Goal: Navigation & Orientation: Understand site structure

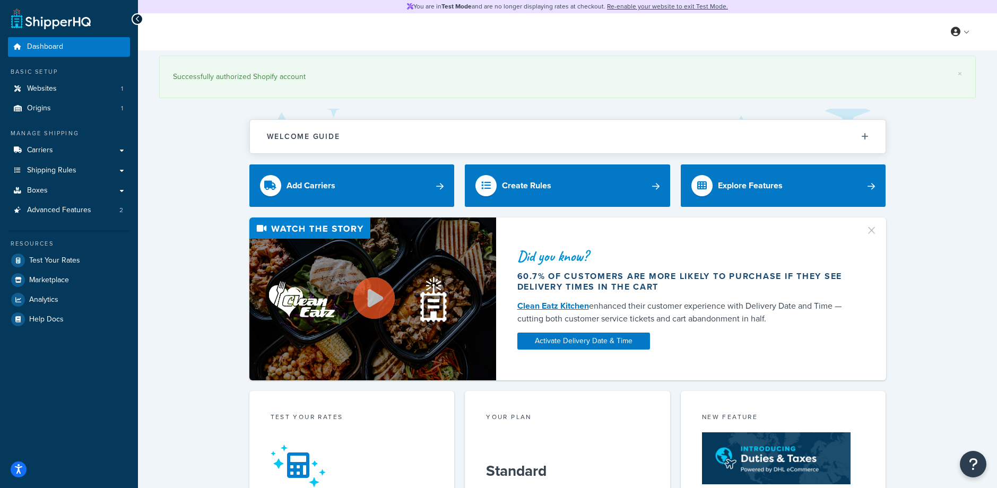
click at [200, 183] on div "× Successfully authorized Shopify account Welcome Guide Recommendations Shipper…" at bounding box center [567, 475] width 859 height 850
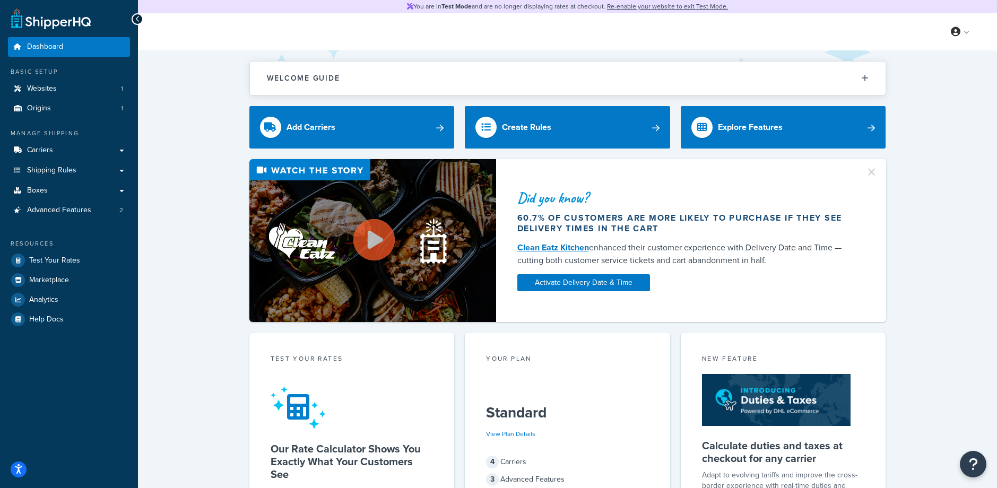
click at [171, 117] on div "Welcome Guide Recommendations ShipperHQ: An Overview Carrier Setup Shipping Rul…" at bounding box center [567, 446] width 859 height 792
click at [79, 95] on link "Websites 1" at bounding box center [69, 89] width 122 height 20
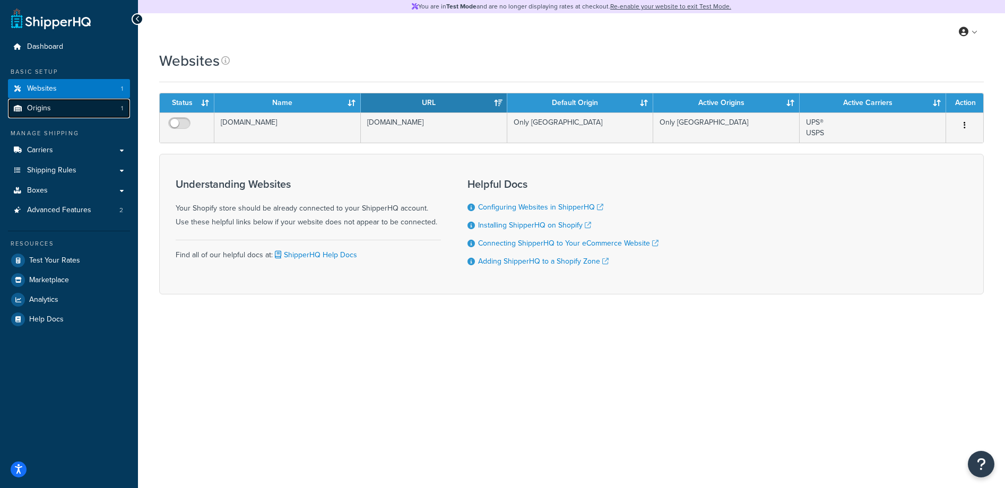
click at [79, 106] on link "Origins 1" at bounding box center [69, 109] width 122 height 20
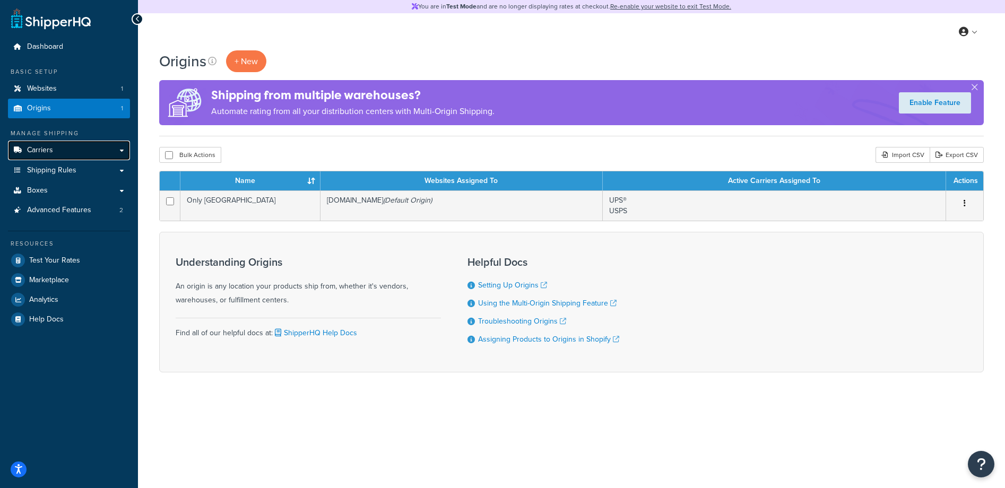
click at [84, 153] on link "Carriers" at bounding box center [69, 151] width 122 height 20
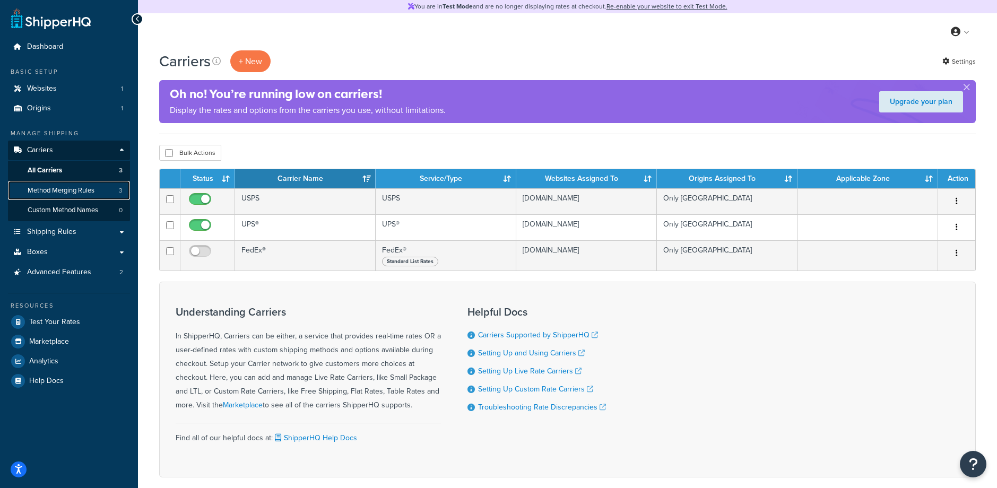
click at [81, 190] on span "Method Merging Rules" at bounding box center [61, 190] width 67 height 9
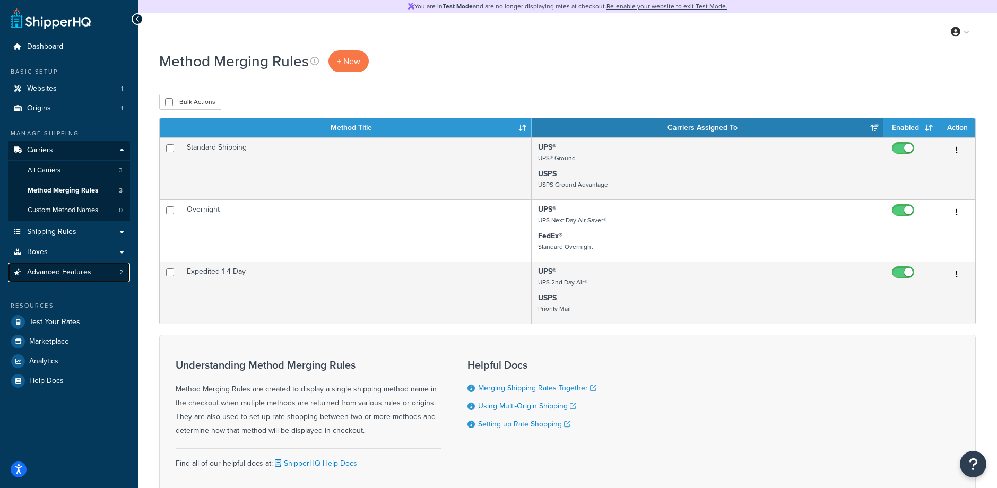
click at [81, 273] on span "Advanced Features" at bounding box center [59, 272] width 64 height 9
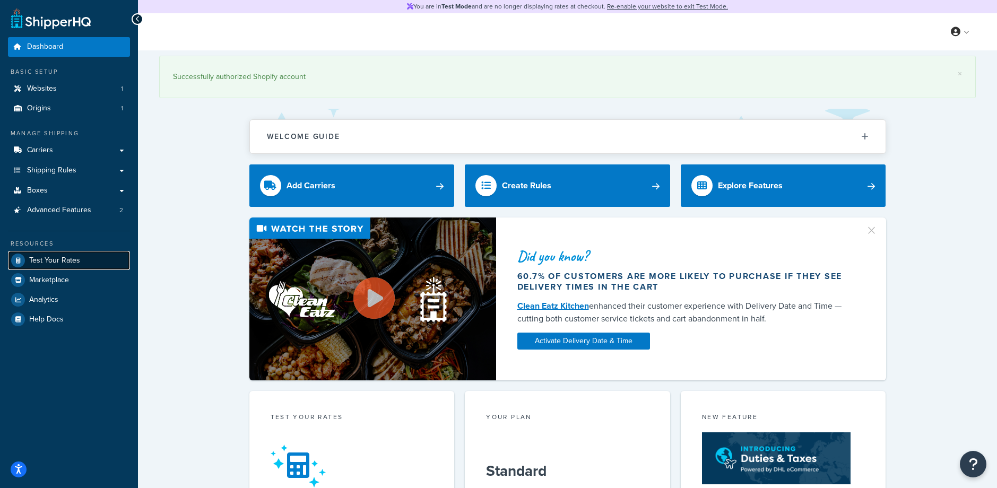
click at [61, 263] on span "Test Your Rates" at bounding box center [54, 260] width 51 height 9
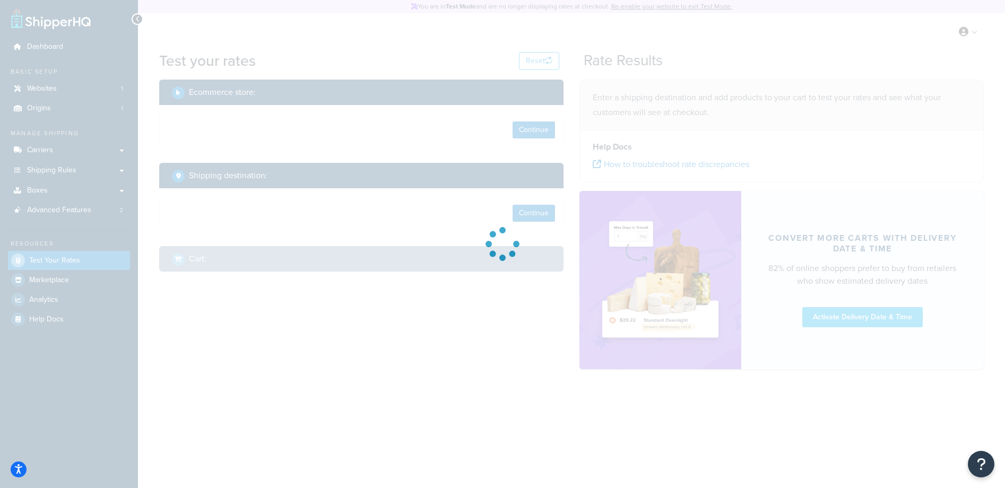
select select "TX"
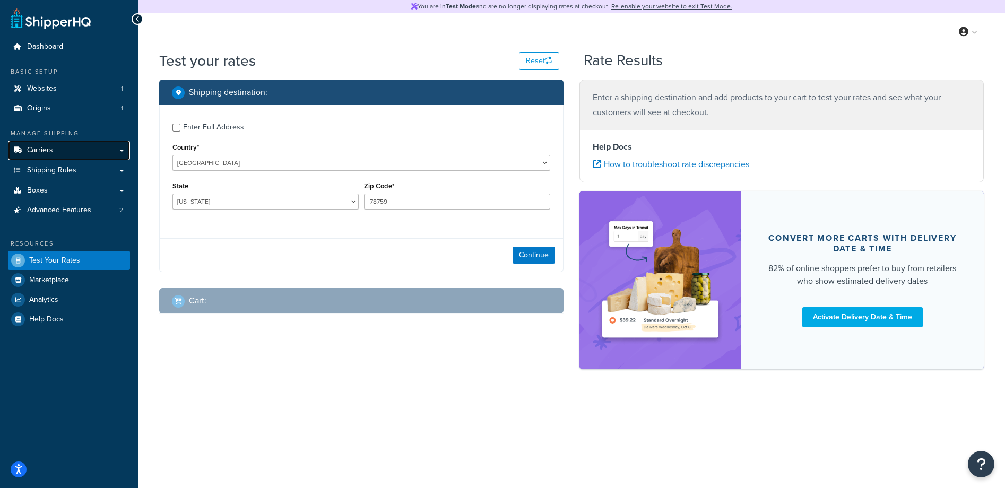
click at [50, 152] on span "Carriers" at bounding box center [40, 150] width 26 height 9
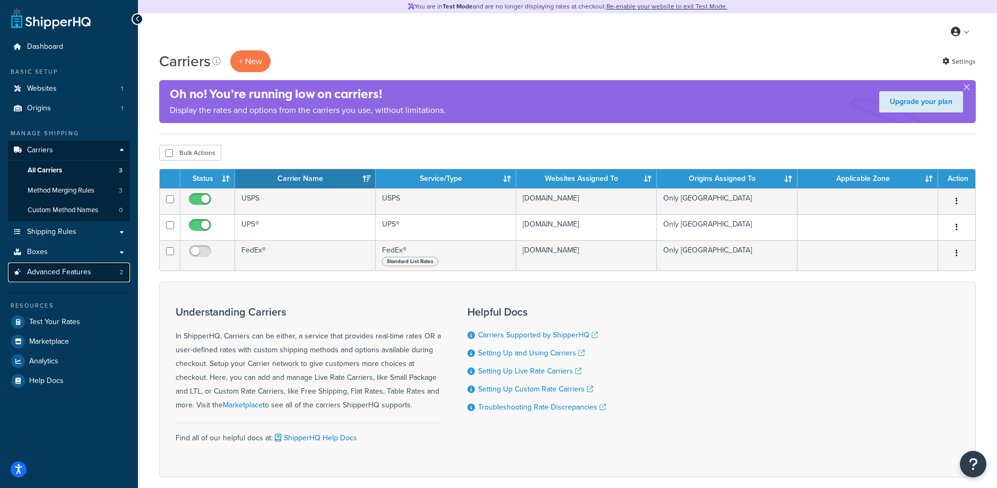
click at [70, 268] on span "Advanced Features" at bounding box center [59, 272] width 64 height 9
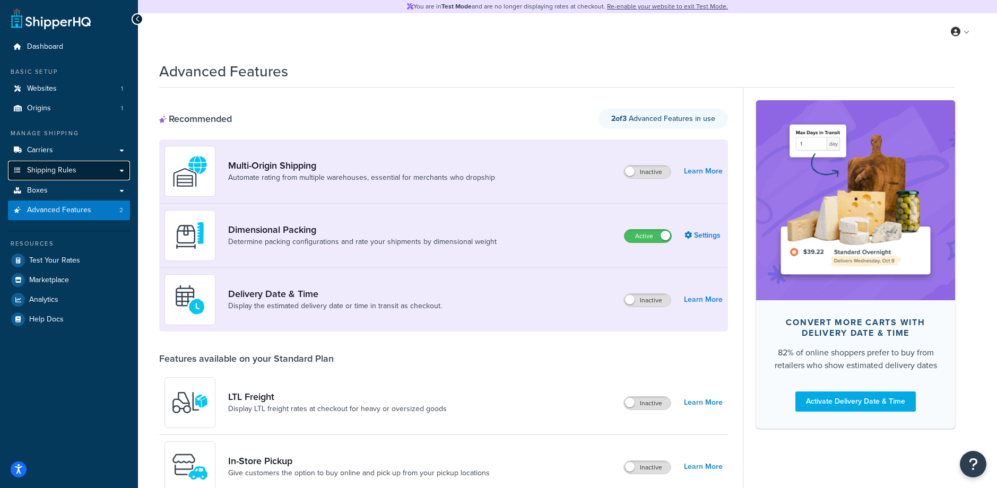
click at [71, 172] on span "Shipping Rules" at bounding box center [51, 170] width 49 height 9
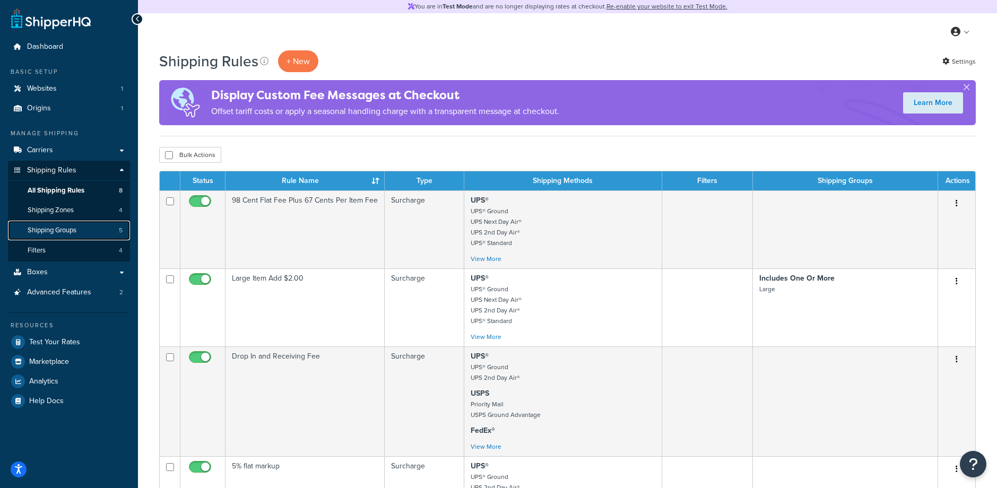
click at [70, 229] on span "Shipping Groups" at bounding box center [52, 230] width 49 height 9
